Goal: Navigation & Orientation: Locate item on page

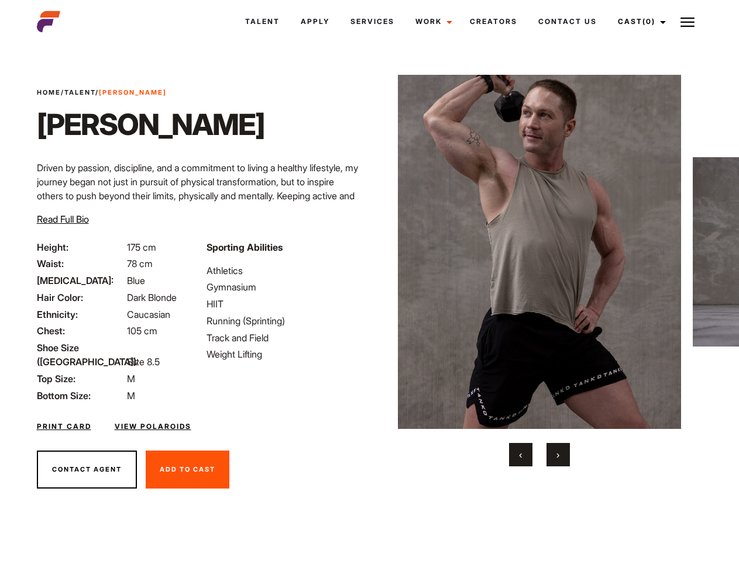
click at [638, 22] on link "Cast (0)" at bounding box center [640, 22] width 66 height 32
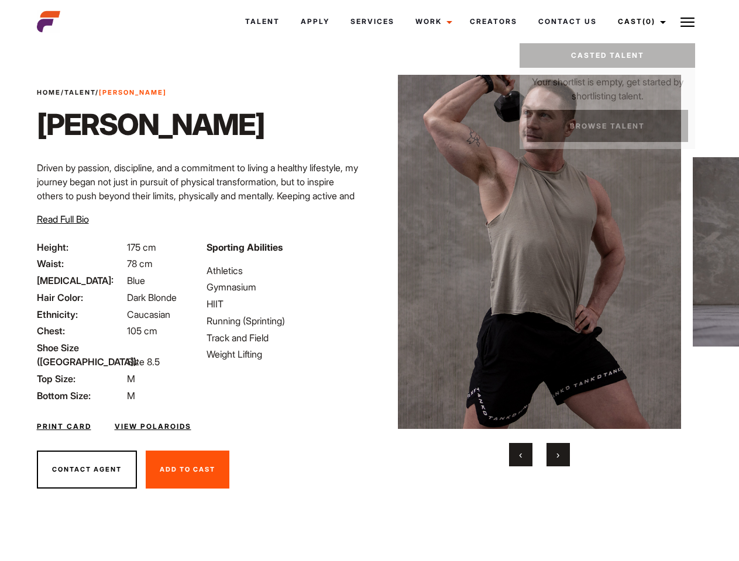
click at [687, 22] on img at bounding box center [687, 22] width 14 height 14
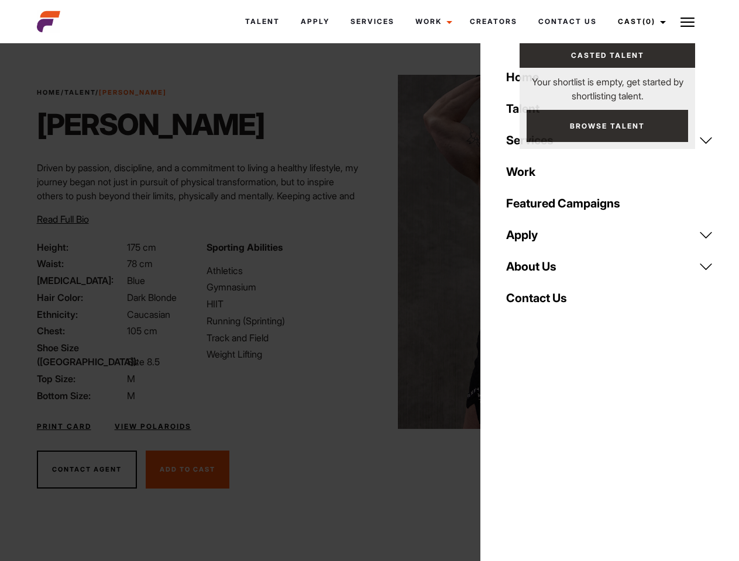
click at [539, 271] on img at bounding box center [540, 252] width 284 height 354
click at [369, 252] on div "Sporting Abilities Athletics Gymnasium HIIT Running (Sprinting) Track and Field…" at bounding box center [284, 321] width 170 height 163
click at [521, 455] on button "‹" at bounding box center [520, 454] width 23 height 23
click at [558, 455] on button "›" at bounding box center [557, 454] width 23 height 23
